Goal: Task Accomplishment & Management: Manage account settings

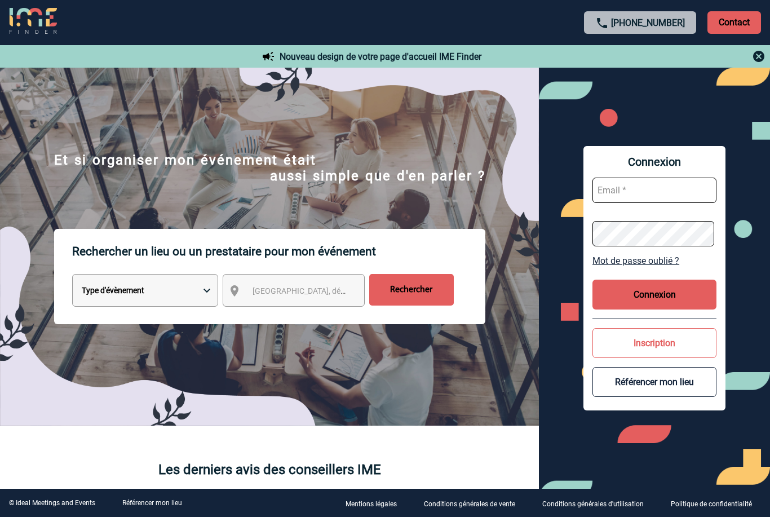
click at [759, 63] on img at bounding box center [759, 57] width 14 height 14
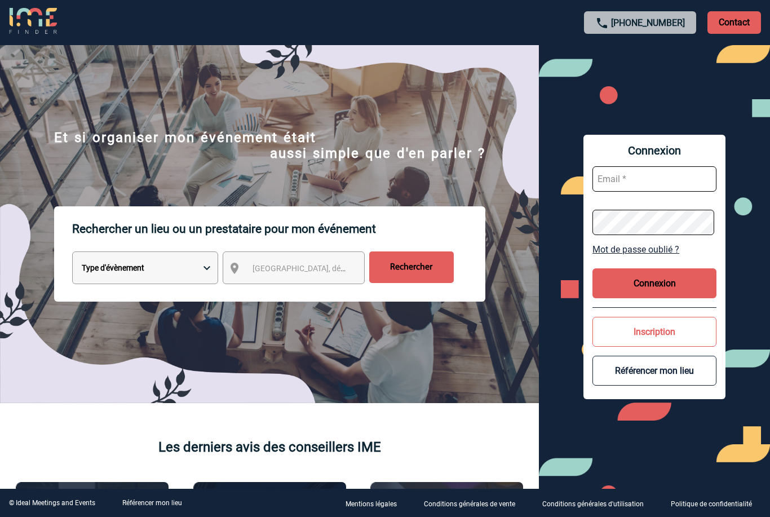
click at [655, 177] on input "text" at bounding box center [655, 178] width 124 height 25
type input "Y"
type input "yves.tridon@novartis.com"
click at [675, 283] on button "Connexion" at bounding box center [655, 283] width 124 height 30
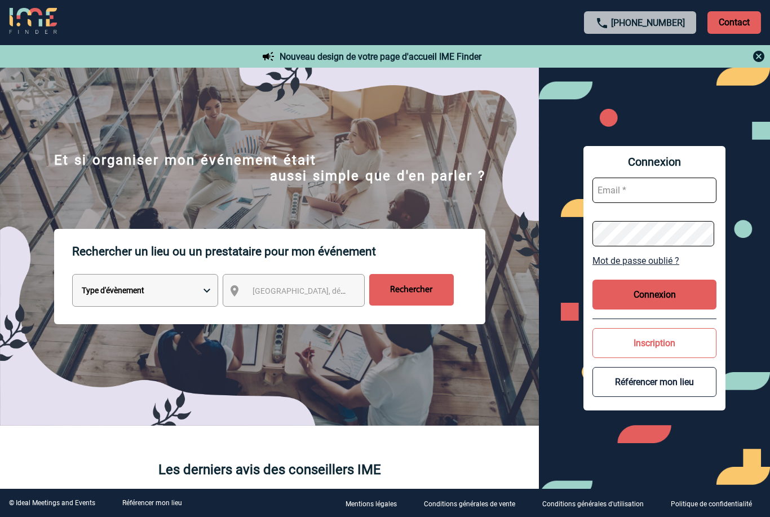
click at [211, 293] on select "Type d'évènement Séminaire avec nuitée Réunion Repas de groupe Team Building & …" at bounding box center [145, 290] width 146 height 33
select select "6"
click at [410, 298] on input "Rechercher" at bounding box center [411, 290] width 85 height 32
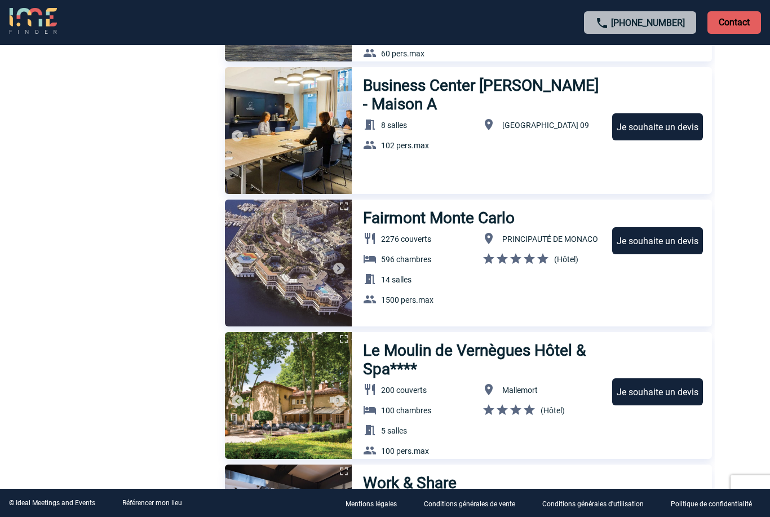
scroll to position [1272, 0]
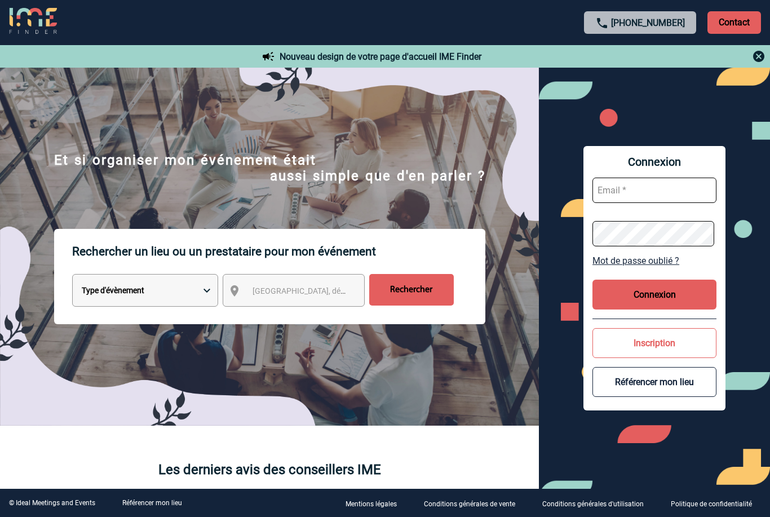
click at [754, 58] on img at bounding box center [759, 57] width 14 height 14
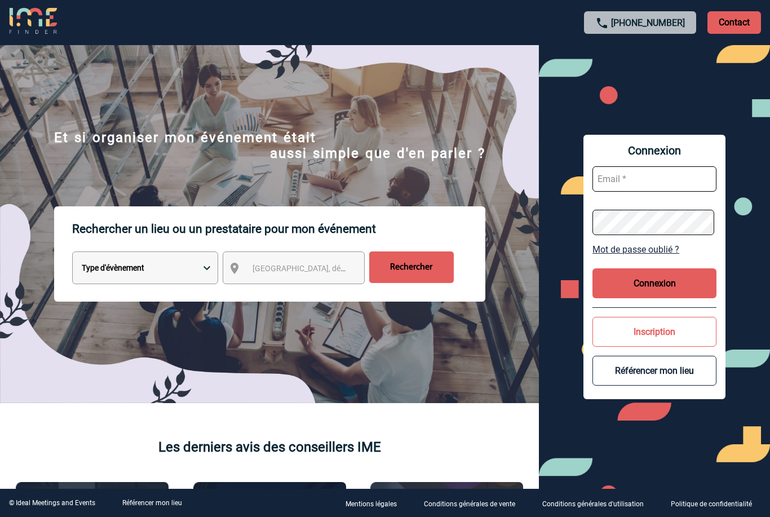
click at [670, 181] on input "text" at bounding box center [655, 178] width 124 height 25
type input "Y"
type input "yves.tridon@novartis.com"
click at [664, 251] on link "Mot de passe oublié ?" at bounding box center [655, 249] width 124 height 11
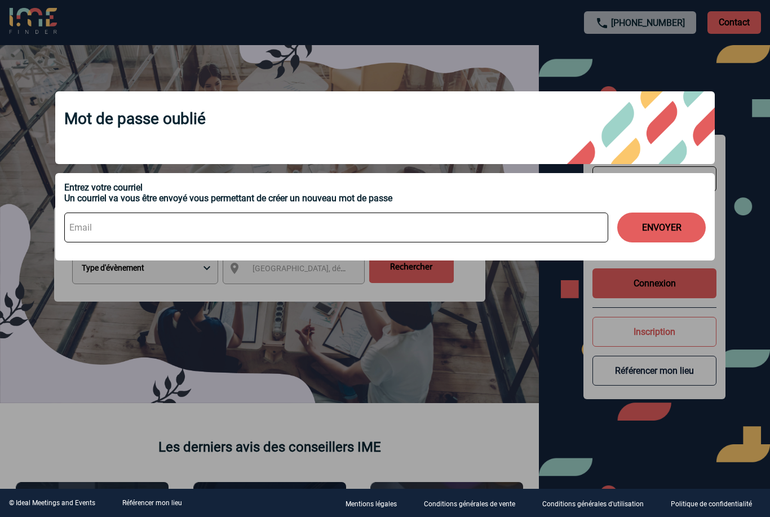
click at [127, 224] on input at bounding box center [336, 228] width 544 height 30
type input "Y"
type input "yves.tridon@novartis.com"
click at [663, 232] on button "ENVOYER" at bounding box center [662, 228] width 89 height 30
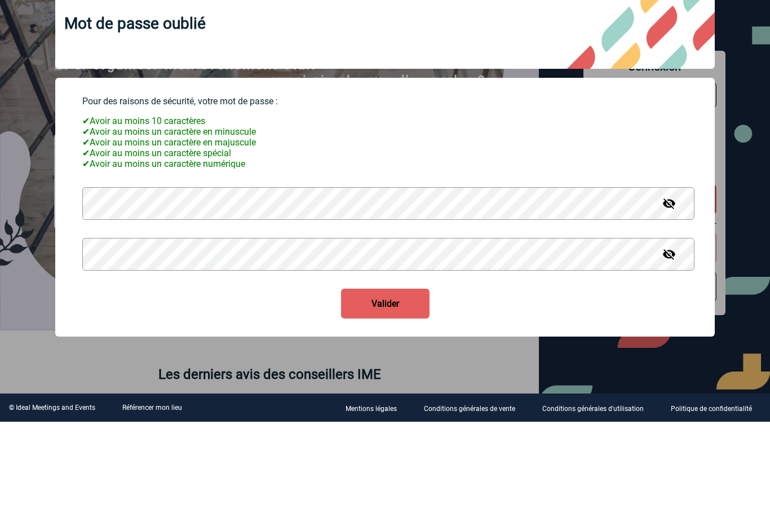
click at [402, 384] on button "Valider" at bounding box center [385, 399] width 89 height 30
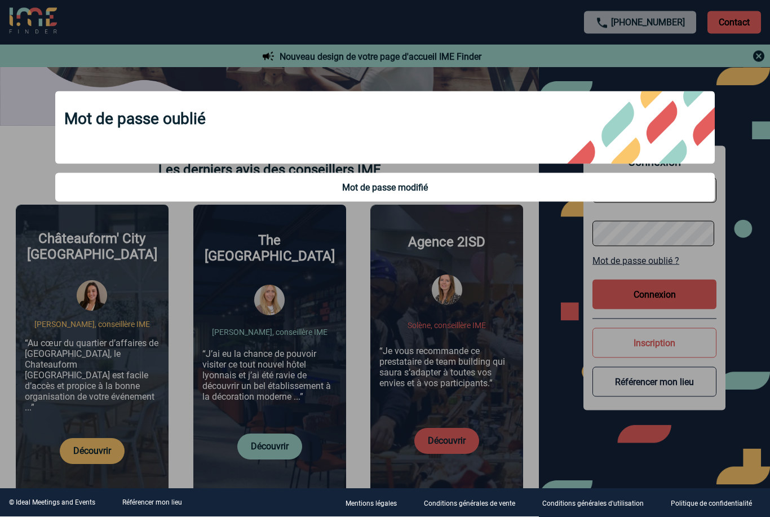
scroll to position [297, 0]
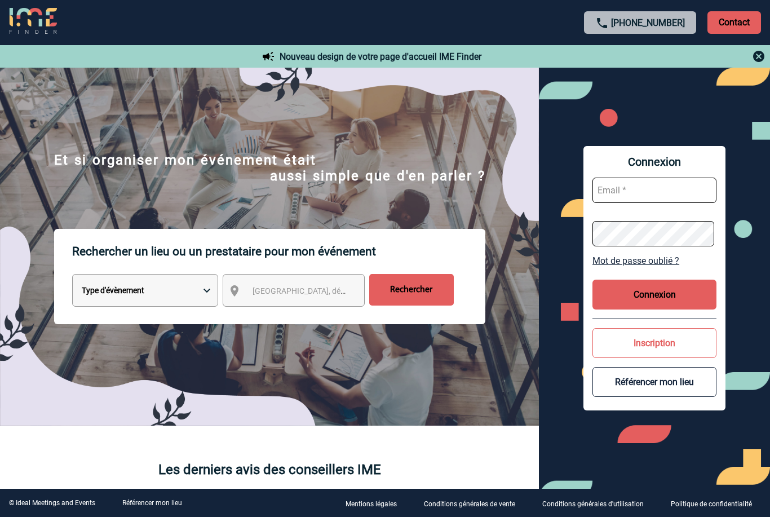
click at [664, 192] on input "text" at bounding box center [655, 190] width 124 height 25
type input "Y"
type input "yves.tridon@novartis.com"
click at [673, 290] on button "Connexion" at bounding box center [655, 295] width 124 height 30
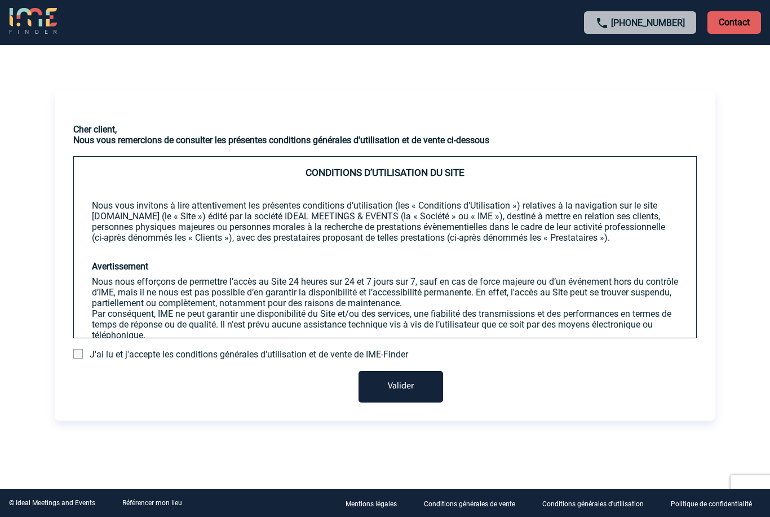
click at [82, 359] on span at bounding box center [78, 354] width 10 height 10
click at [0, 0] on input "checkbox" at bounding box center [0, 0] width 0 height 0
click at [410, 398] on button "Valider" at bounding box center [401, 387] width 85 height 32
click at [418, 403] on button "Valider" at bounding box center [401, 387] width 85 height 32
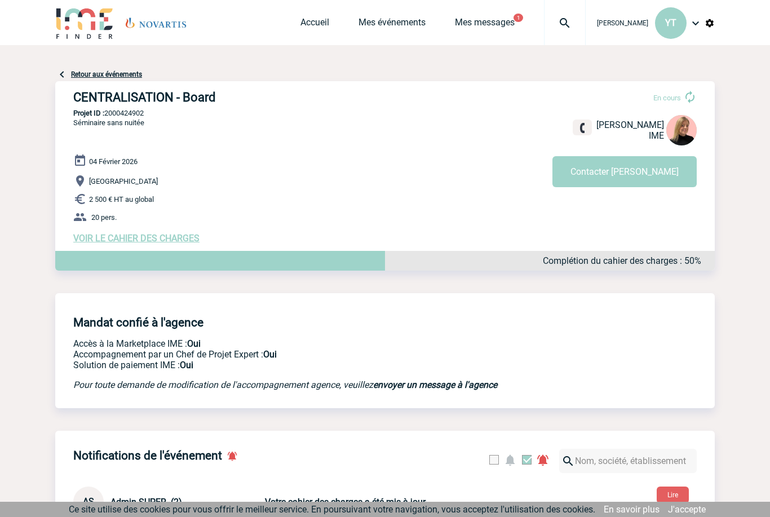
click at [169, 233] on div "[DATE] [GEOGRAPHIC_DATA] 2 500 € HT au global 20 pers. VOIR LE CAHIER DES CHARG…" at bounding box center [394, 199] width 642 height 90
click at [171, 240] on span "VOIR LE CAHIER DES CHARGES" at bounding box center [136, 238] width 126 height 11
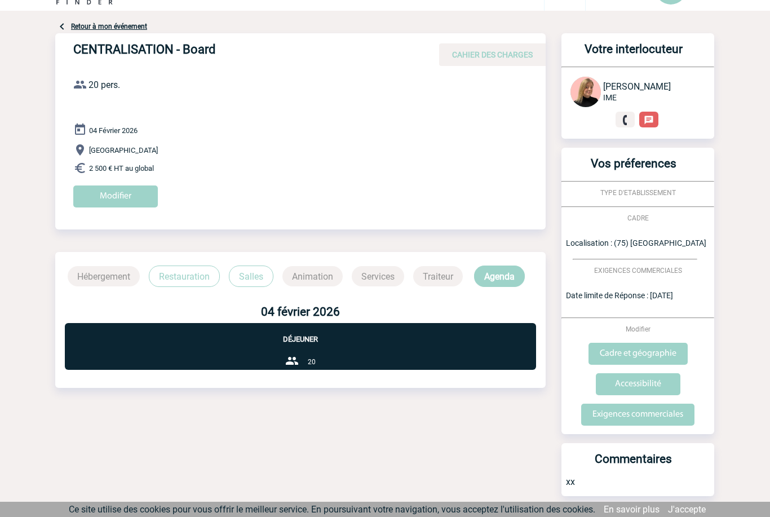
scroll to position [70, 0]
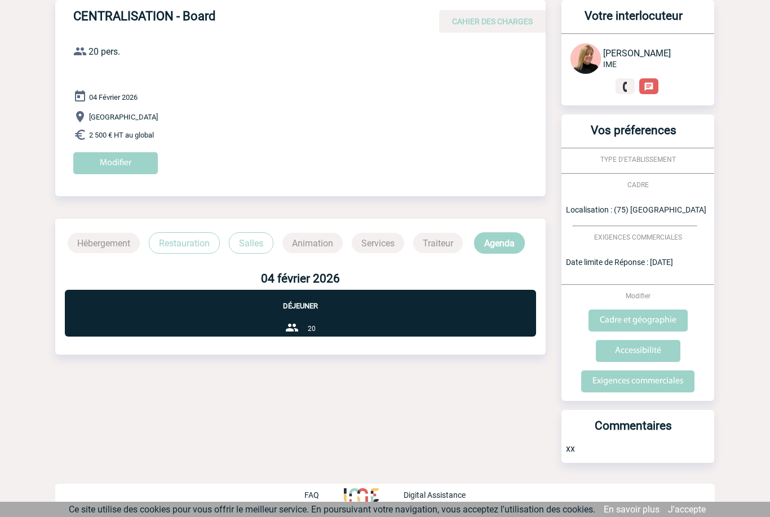
click at [484, 317] on div "Déjeuner 20" at bounding box center [300, 313] width 471 height 47
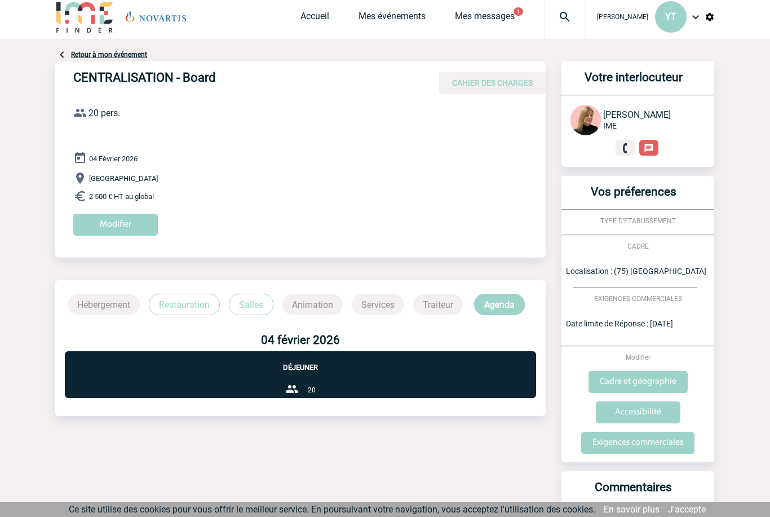
scroll to position [0, 0]
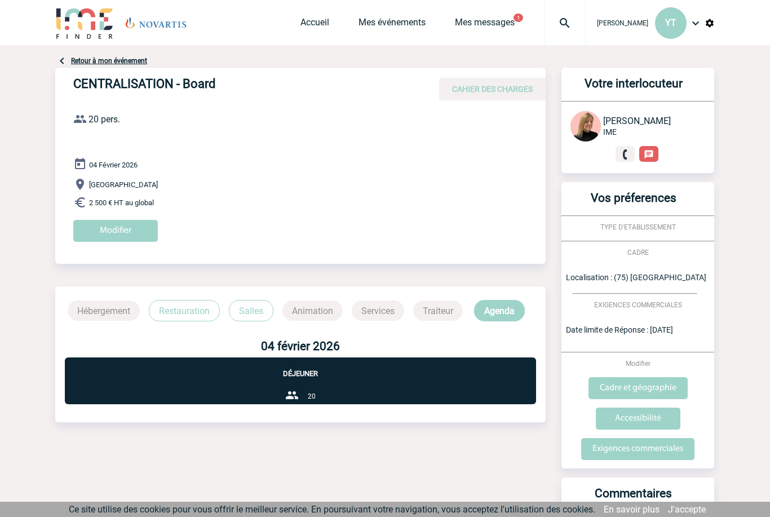
click at [506, 32] on link "Mes messages" at bounding box center [485, 25] width 60 height 16
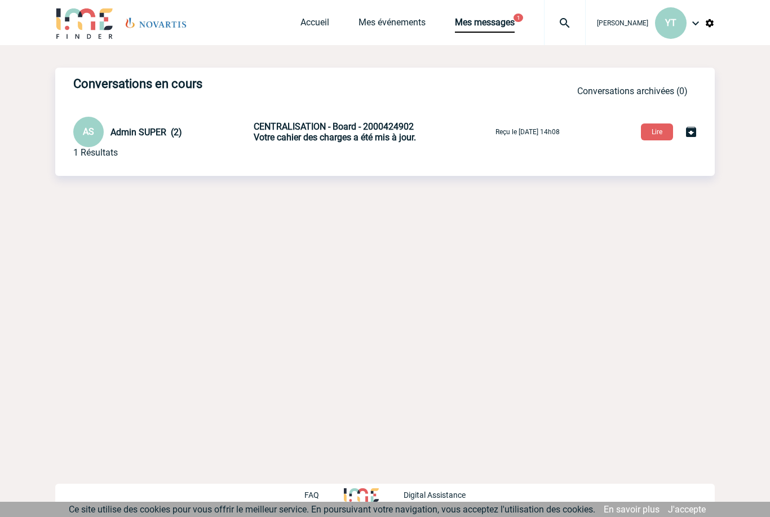
click at [656, 135] on button "Lire" at bounding box center [657, 132] width 32 height 17
